Goal: Information Seeking & Learning: Learn about a topic

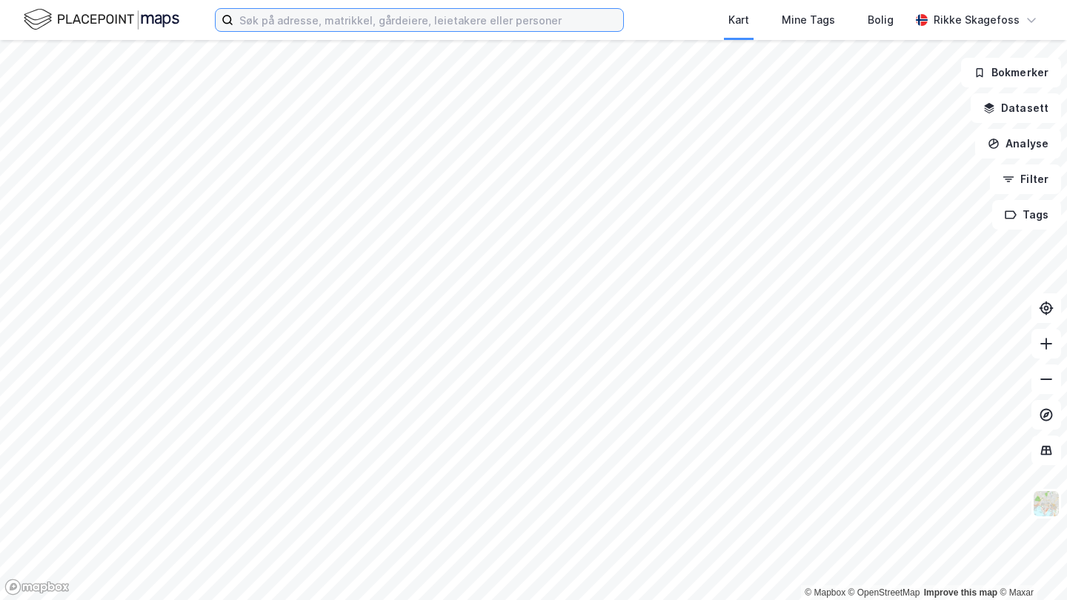
click at [305, 23] on input at bounding box center [428, 20] width 390 height 22
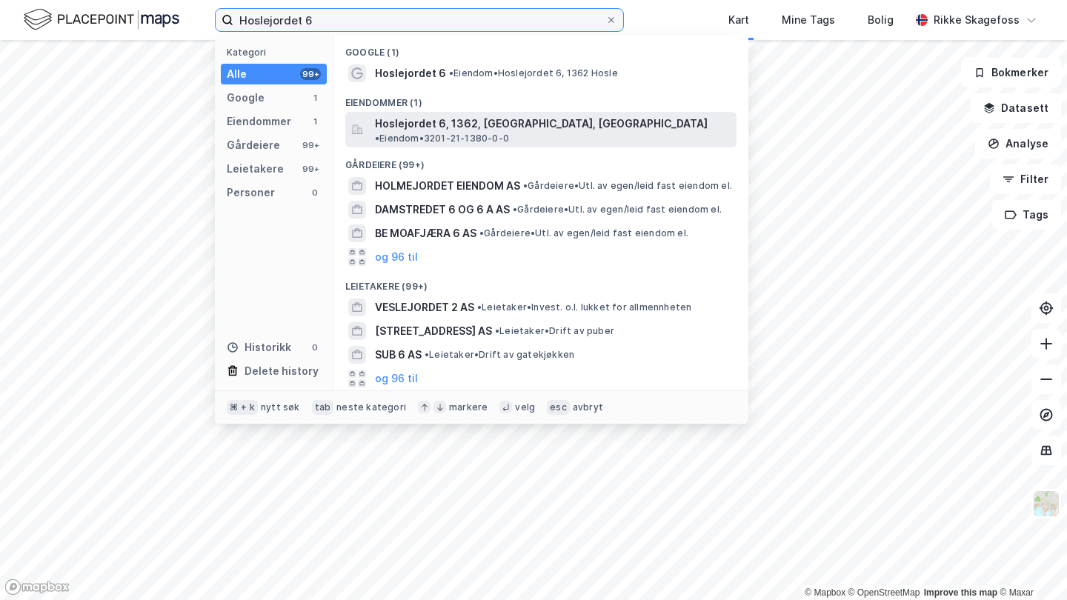
type input "Hoslejordet 6"
click at [514, 128] on span "Hoslejordet 6, 1362, [GEOGRAPHIC_DATA], [GEOGRAPHIC_DATA]" at bounding box center [541, 124] width 333 height 18
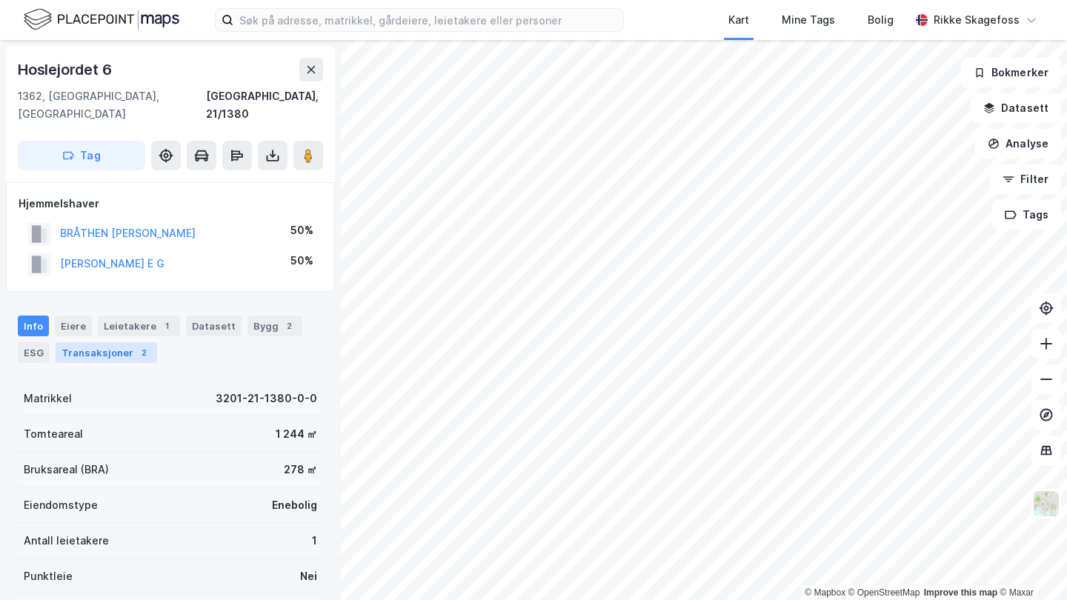
click at [129, 342] on div "Transaksjoner 2" at bounding box center [107, 352] width 102 height 21
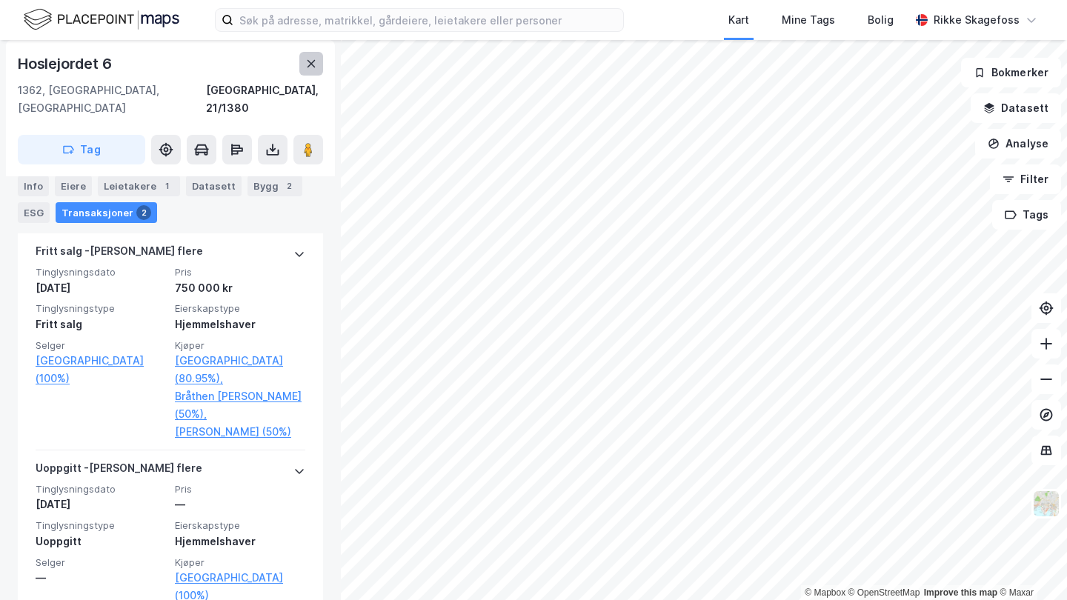
click at [306, 58] on icon at bounding box center [311, 64] width 12 height 12
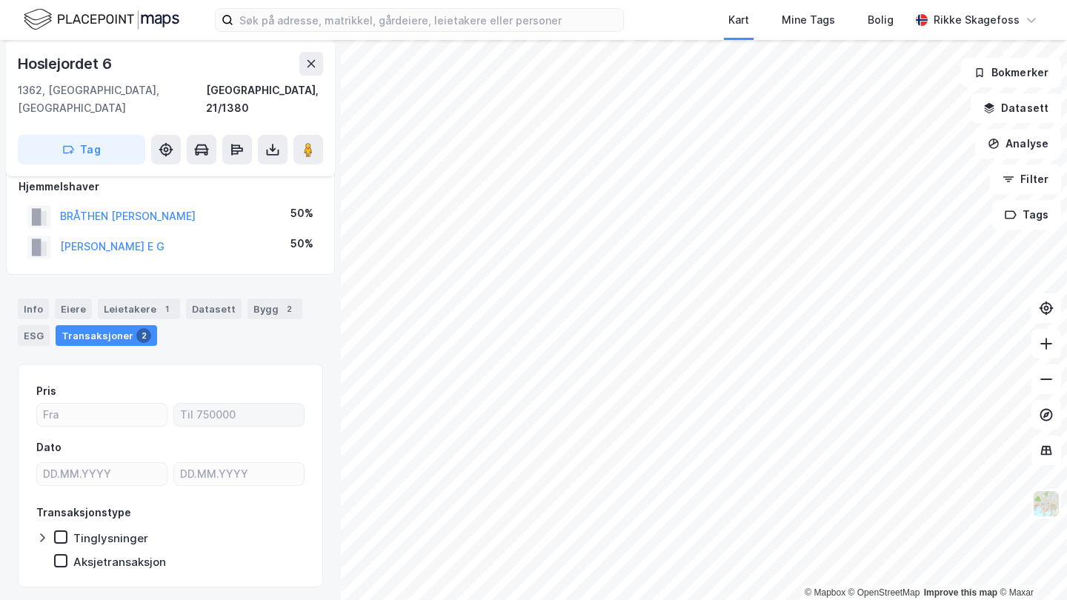
scroll to position [5, 0]
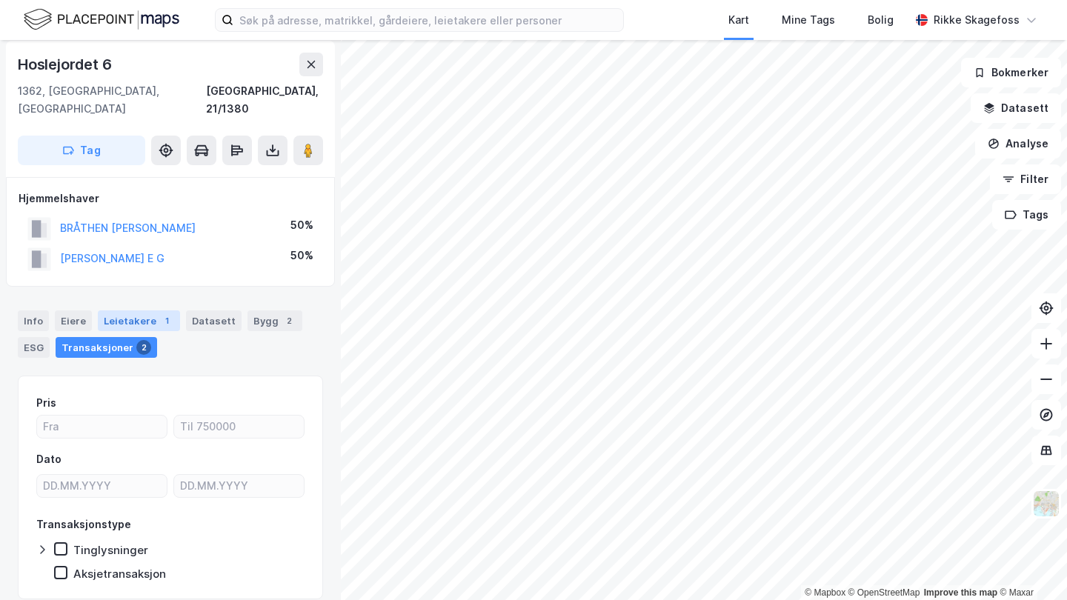
click at [152, 310] on div "Leietakere 1" at bounding box center [139, 320] width 82 height 21
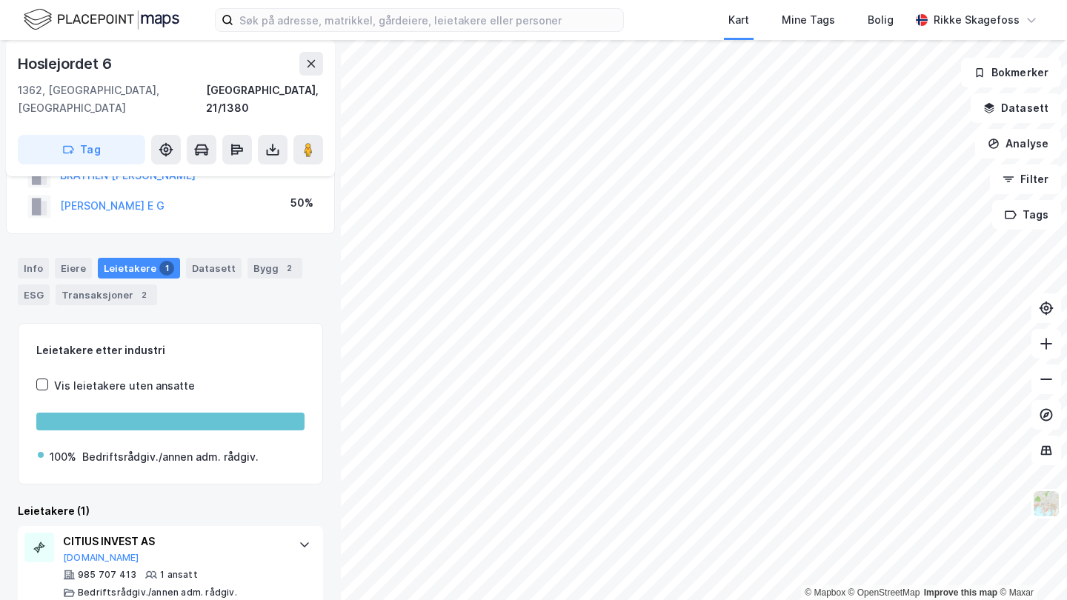
scroll to position [44, 0]
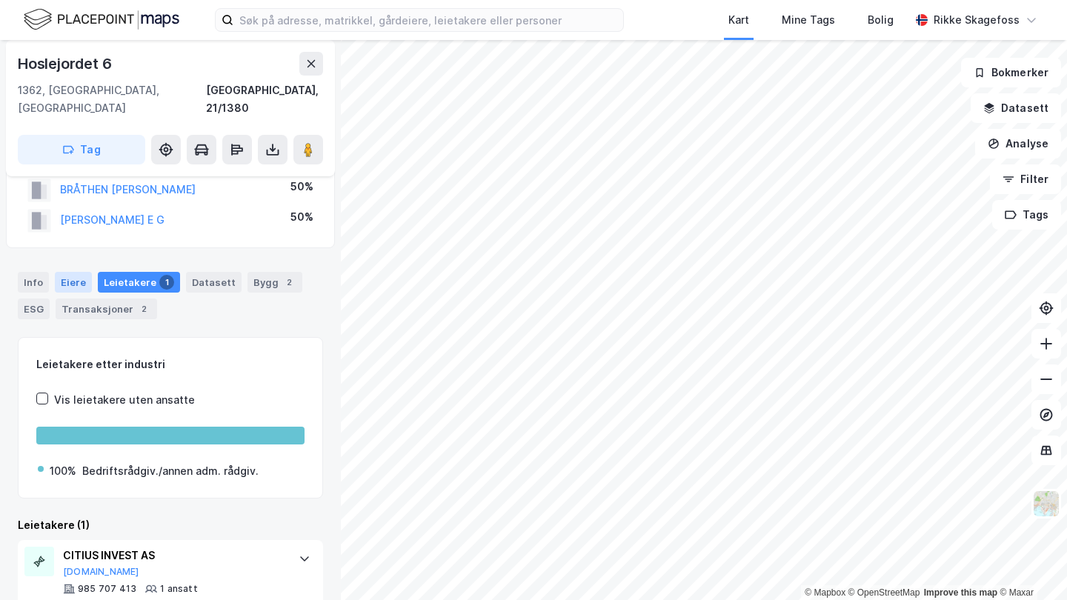
click at [76, 272] on div "Eiere" at bounding box center [73, 282] width 37 height 21
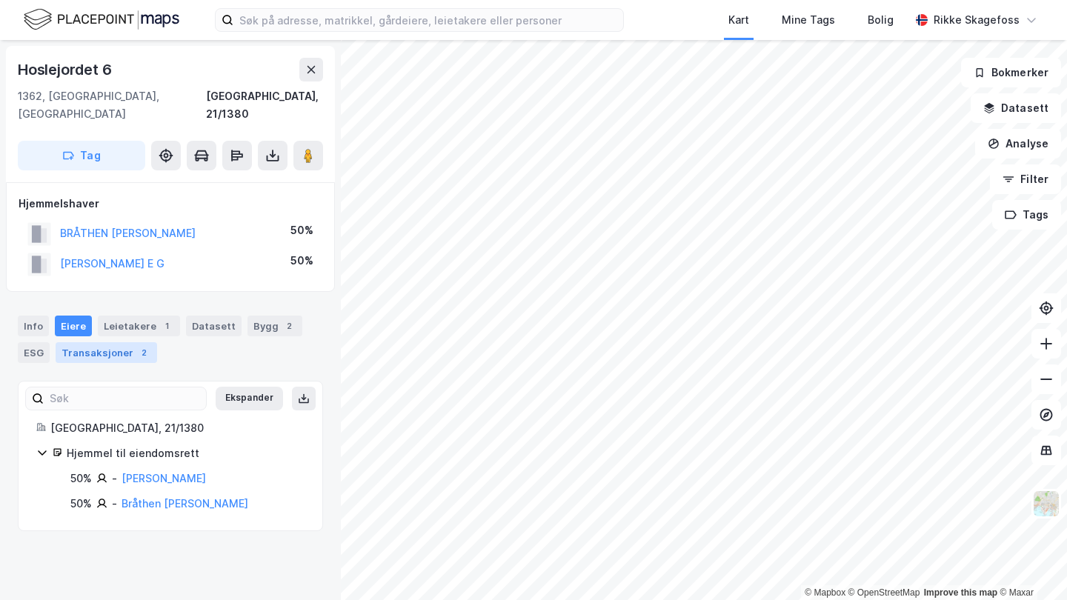
click at [136, 345] on div "2" at bounding box center [143, 352] width 15 height 15
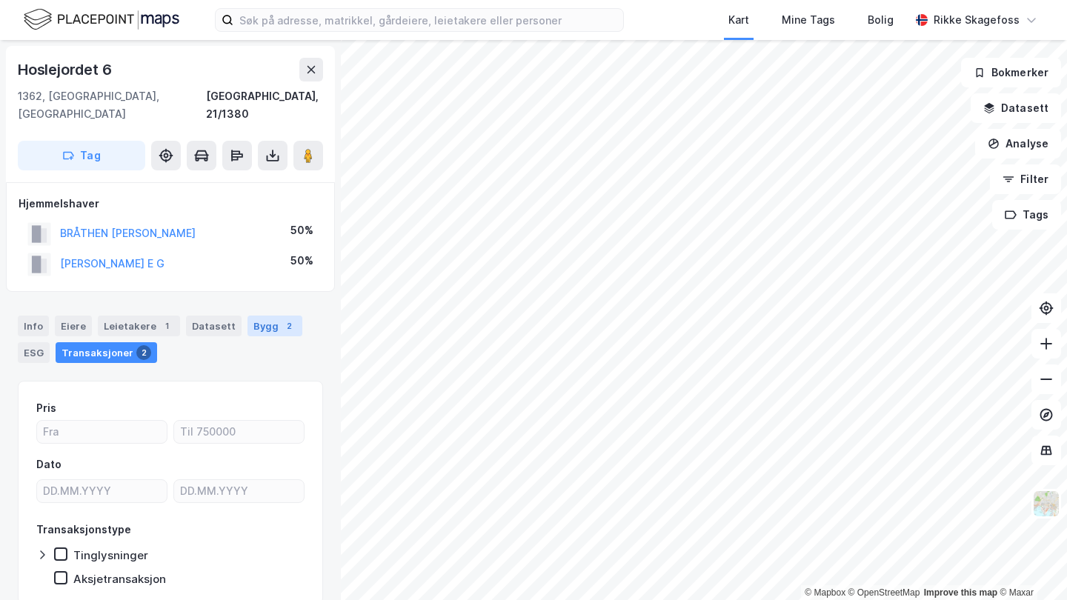
click at [282, 319] on div "2" at bounding box center [289, 326] width 15 height 15
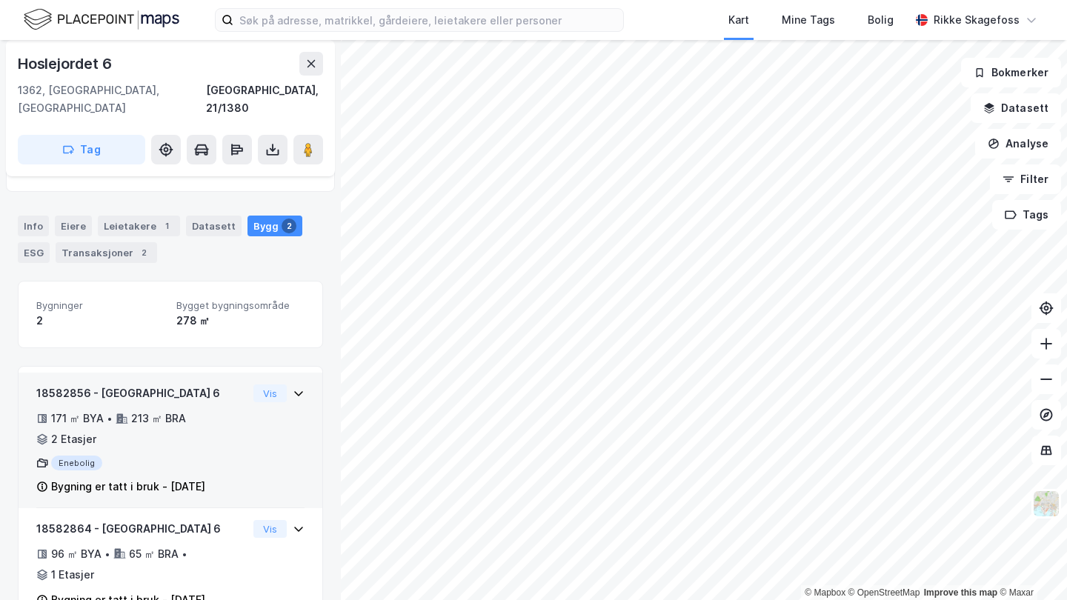
scroll to position [99, 0]
